Goal: Entertainment & Leisure: Consume media (video, audio)

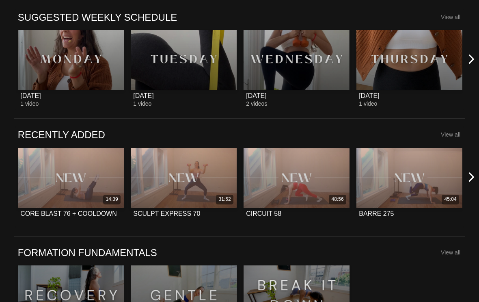
scroll to position [322, 0]
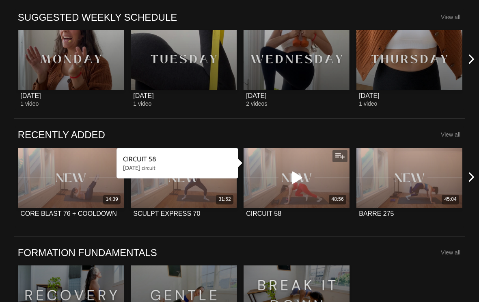
click at [290, 182] on icon at bounding box center [296, 178] width 24 height 14
